Goal: Task Accomplishment & Management: Manage account settings

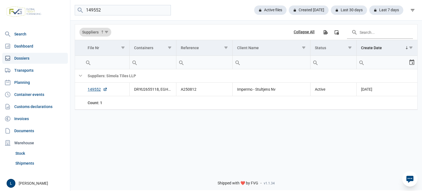
click at [122, 10] on input "149552" at bounding box center [123, 10] width 96 height 11
type input "surestone"
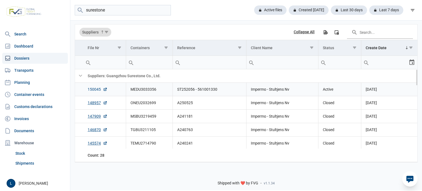
click at [95, 91] on link "150045" at bounding box center [98, 89] width 20 height 5
click at [42, 70] on link "Transports" at bounding box center [35, 70] width 66 height 11
click at [41, 49] on link "Dashboard" at bounding box center [35, 46] width 66 height 11
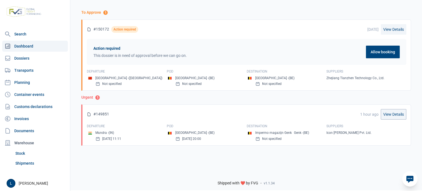
click at [402, 30] on link "View Details" at bounding box center [394, 29] width 26 height 10
click at [40, 58] on link "Dossiers" at bounding box center [35, 58] width 66 height 11
click at [46, 56] on link "Dossiers" at bounding box center [35, 58] width 66 height 11
click at [45, 58] on link "Dossiers" at bounding box center [35, 58] width 66 height 11
click at [34, 59] on link "Dossiers" at bounding box center [35, 58] width 66 height 11
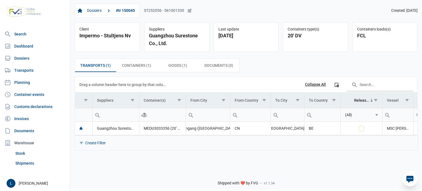
click at [170, 13] on div "ST252056 - 561001330" at bounding box center [168, 10] width 48 height 5
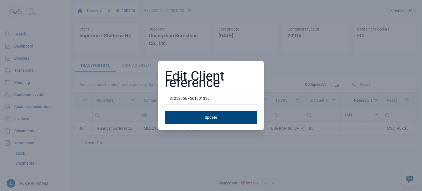
click at [198, 103] on input "ST252056 - 561001330" at bounding box center [211, 99] width 92 height 12
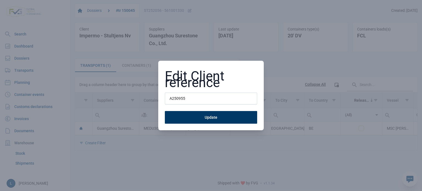
type input "A250955"
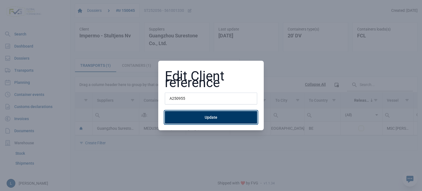
click at [201, 116] on button "Update" at bounding box center [211, 117] width 92 height 13
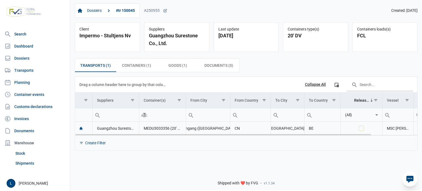
click at [154, 130] on td "MEDU3033356 (20' DV)" at bounding box center [162, 128] width 47 height 13
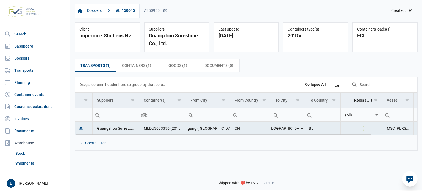
click at [154, 127] on td "MEDU3033356 (20' DV)" at bounding box center [162, 128] width 47 height 13
copy td "MEDU3033356"
drag, startPoint x: 190, startPoint y: 135, endPoint x: 280, endPoint y: 138, distance: 90.8
click at [284, 138] on div "Create Filter" at bounding box center [246, 142] width 343 height 15
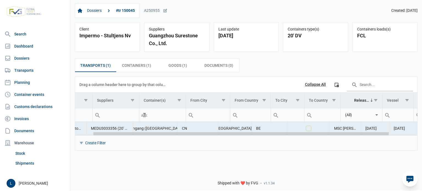
scroll to position [0, 53]
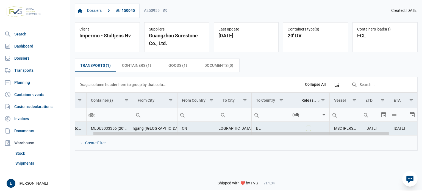
drag, startPoint x: 258, startPoint y: 133, endPoint x: 385, endPoint y: 138, distance: 127.4
click at [385, 138] on body "For evaluation purposes only. Redistribution prohibited. Please register an exi…" at bounding box center [211, 85] width 422 height 191
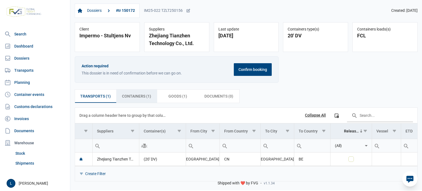
click at [143, 98] on span "Containers (1) Containers (1)" at bounding box center [136, 96] width 29 height 7
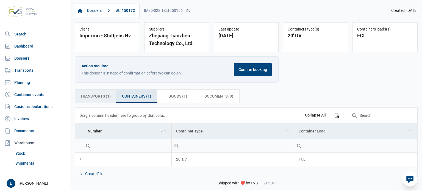
click at [108, 97] on span "Transports (1) Transports (1)" at bounding box center [95, 96] width 31 height 7
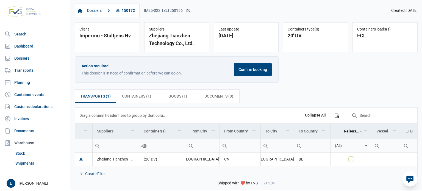
drag, startPoint x: 180, startPoint y: 16, endPoint x: 145, endPoint y: 12, distance: 35.4
click at [146, 15] on div "Dossiers #tr 150172 IM25-022 TZLT250156" at bounding box center [133, 11] width 116 height 14
drag, startPoint x: 145, startPoint y: 12, endPoint x: 183, endPoint y: 15, distance: 37.8
click at [183, 15] on div "Dossiers #tr 150172 IM25-022 TZLT250156" at bounding box center [133, 11] width 116 height 14
click at [170, 10] on div "IM25-022 TZLT250156" at bounding box center [167, 10] width 46 height 5
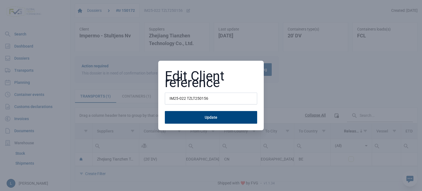
click at [195, 96] on input "IM25-022 TZLT250156" at bounding box center [211, 99] width 92 height 12
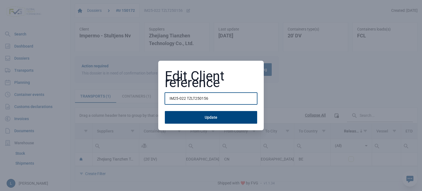
click at [170, 97] on input "IM25-022 TZLT250156" at bounding box center [211, 99] width 92 height 12
drag, startPoint x: 185, startPoint y: 98, endPoint x: 152, endPoint y: 98, distance: 33.0
click at [152, 98] on div "Edit Client reference IM25-022 TZLT250156 Update" at bounding box center [211, 95] width 422 height 191
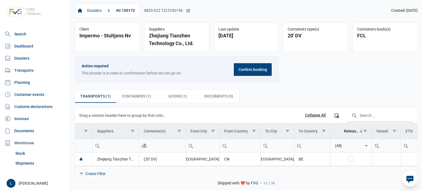
click at [171, 13] on div "IM25-022 TZLT250156" at bounding box center [167, 10] width 46 height 5
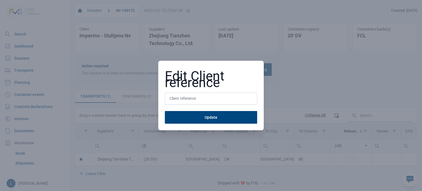
click at [165, 14] on div "Edit Client reference Update" at bounding box center [211, 95] width 422 height 191
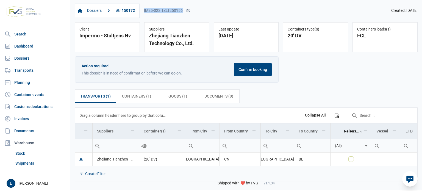
drag, startPoint x: 183, startPoint y: 13, endPoint x: 144, endPoint y: 13, distance: 39.3
click at [144, 13] on div "Dossiers #tr 150172 IM25-022 TZLT250156" at bounding box center [133, 11] width 116 height 14
copy div "IM25-022 TZLT250156"
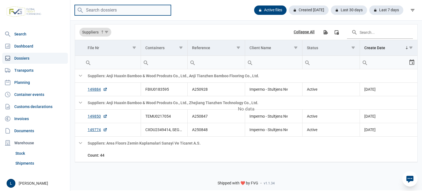
drag, startPoint x: 125, startPoint y: 10, endPoint x: 119, endPoint y: 34, distance: 25.3
click at [125, 10] on input "search" at bounding box center [123, 10] width 96 height 11
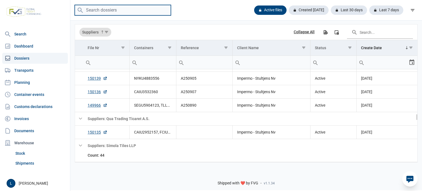
scroll to position [584, 0]
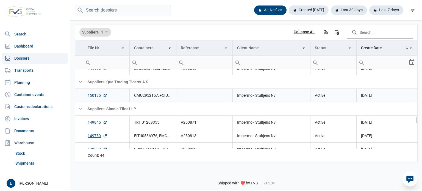
click at [97, 94] on link "150135" at bounding box center [98, 95] width 20 height 5
click at [43, 52] on nav "Search Dashboard Dossiers Transports Planning Container events Customs declarat…" at bounding box center [35, 102] width 70 height 147
click at [45, 48] on link "Dashboard" at bounding box center [35, 46] width 66 height 11
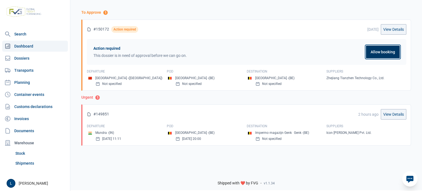
click at [379, 53] on button "Allow booking" at bounding box center [383, 52] width 34 height 13
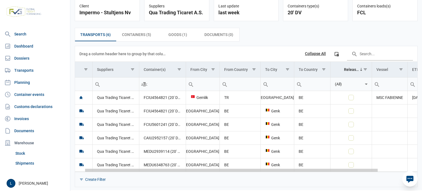
scroll to position [0, 51]
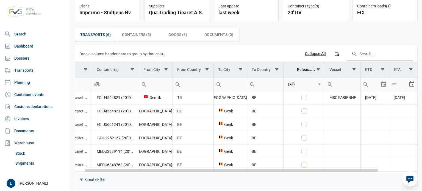
drag, startPoint x: 322, startPoint y: 170, endPoint x: 416, endPoint y: 171, distance: 94.0
click at [416, 171] on body "For evaluation purposes only. Redistribution prohibited. Please register an exi…" at bounding box center [211, 85] width 422 height 191
